Goal: Information Seeking & Learning: Learn about a topic

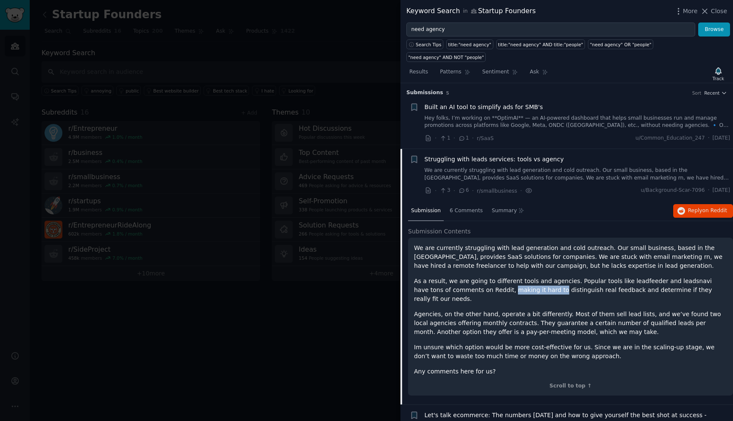
scroll to position [66, 0]
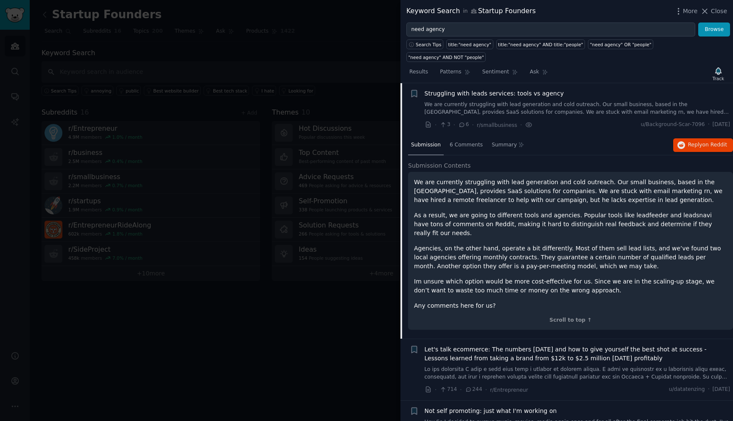
click at [329, 170] on div at bounding box center [366, 210] width 733 height 421
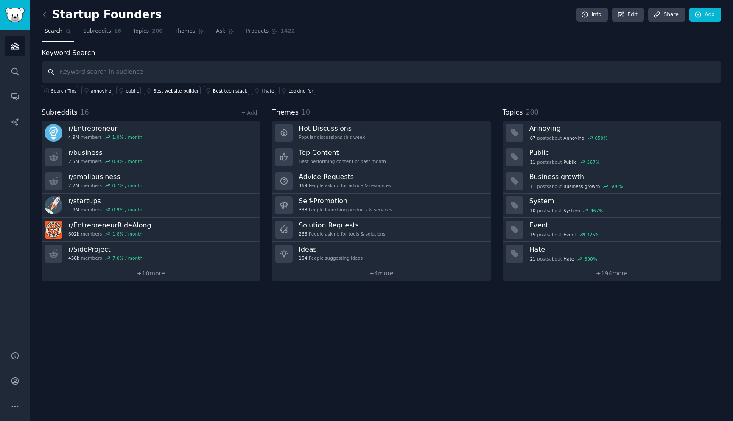
click at [129, 69] on input "text" at bounding box center [382, 72] width 680 height 22
type input "looking for a team"
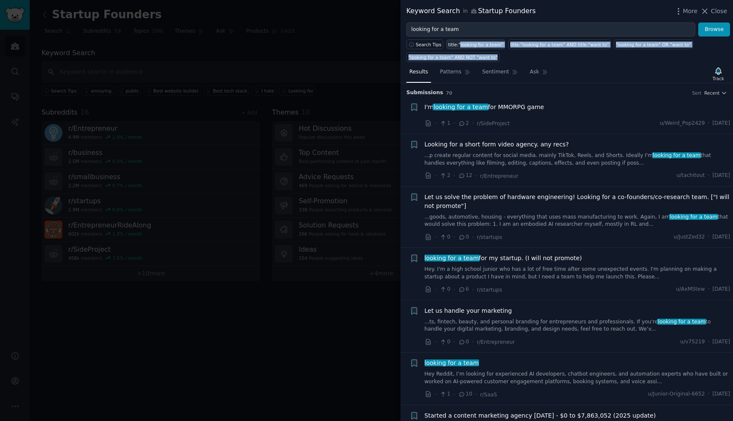
drag, startPoint x: 507, startPoint y: 60, endPoint x: 459, endPoint y: 46, distance: 50.0
click at [459, 45] on div "Search Tips title:"looking for a team" title:"looking for a team" AND title:"wa…" at bounding box center [567, 48] width 333 height 25
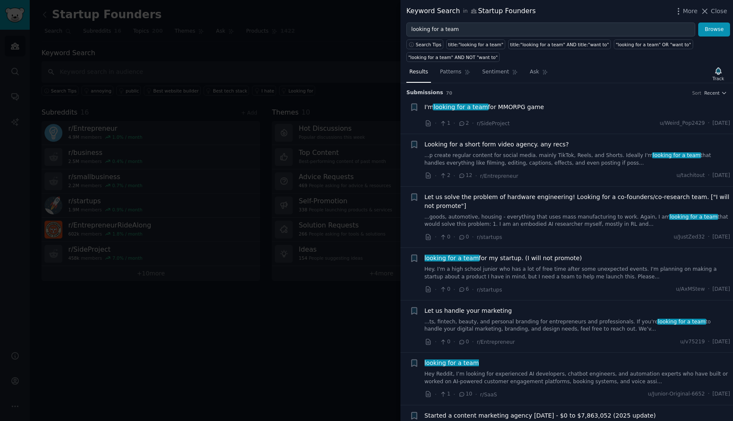
click at [322, 127] on div at bounding box center [366, 210] width 733 height 421
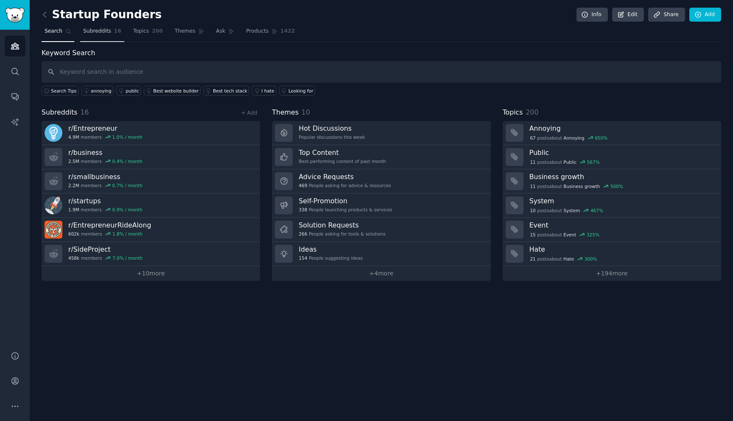
click at [100, 30] on span "Subreddits" at bounding box center [97, 32] width 28 height 8
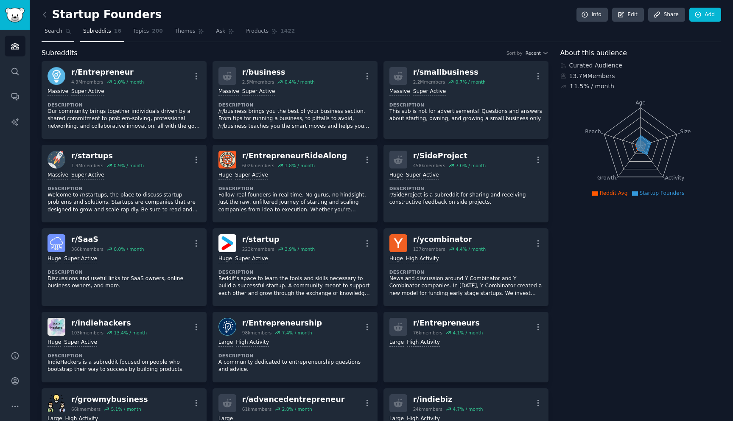
click at [57, 33] on span "Search" at bounding box center [54, 32] width 18 height 8
